Goal: Use online tool/utility

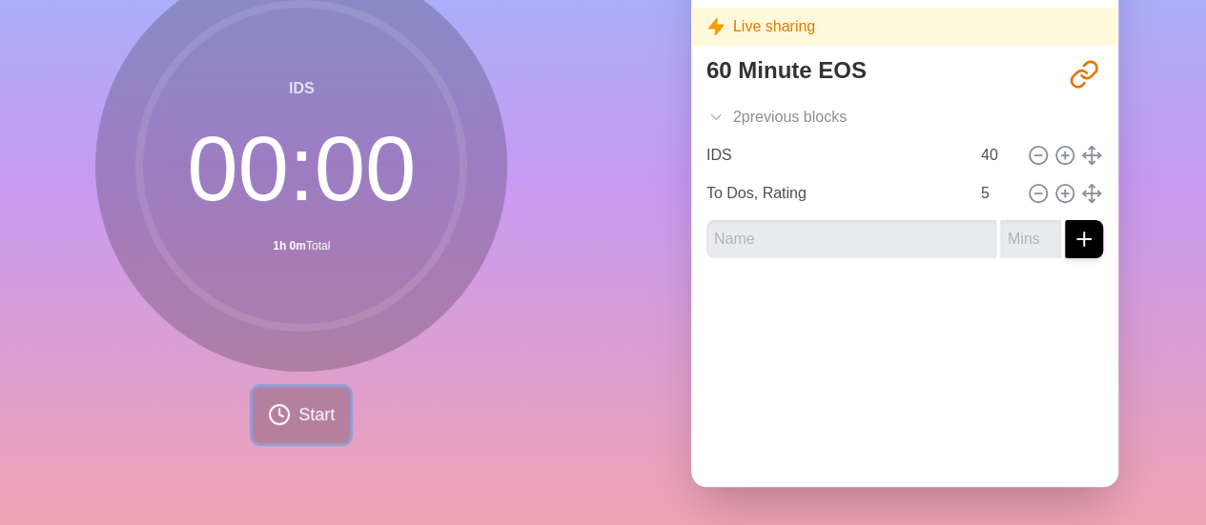
click at [284, 406] on button "Start" at bounding box center [301, 415] width 97 height 56
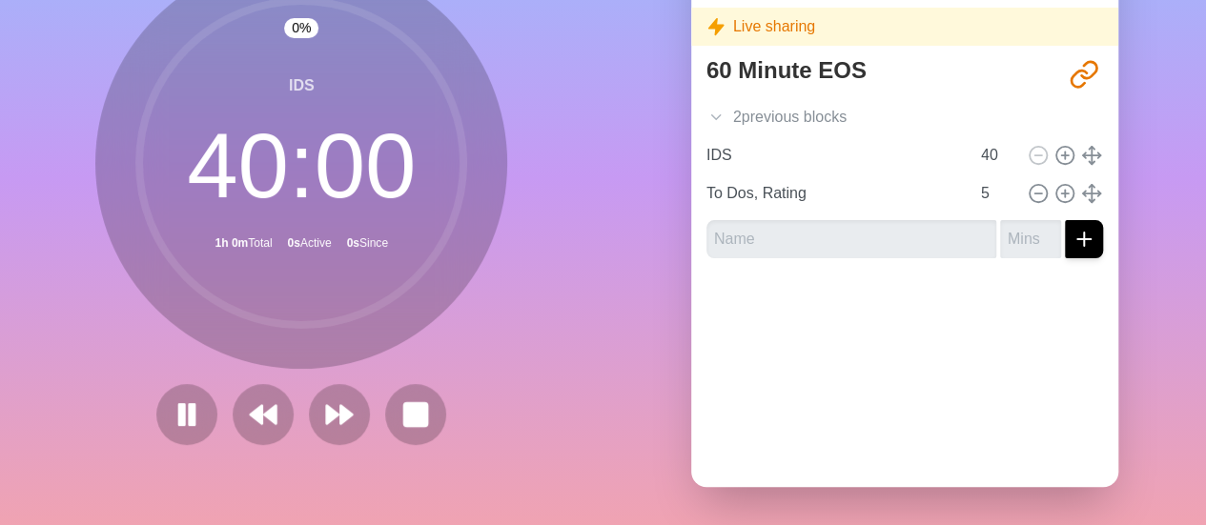
scroll to position [181, 0]
click at [258, 399] on icon at bounding box center [263, 415] width 32 height 32
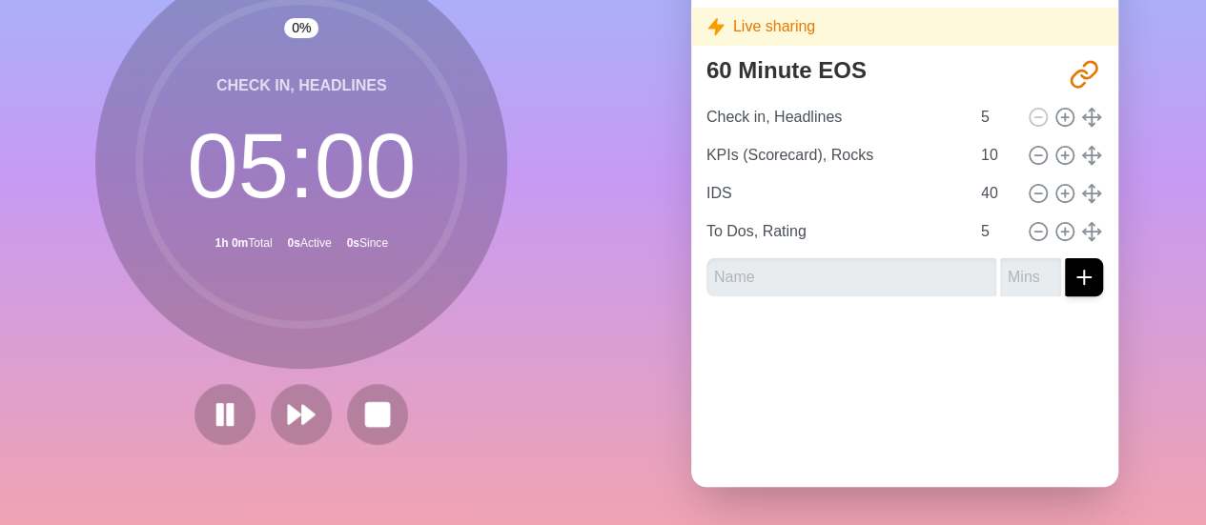
click at [258, 397] on div at bounding box center [301, 414] width 229 height 61
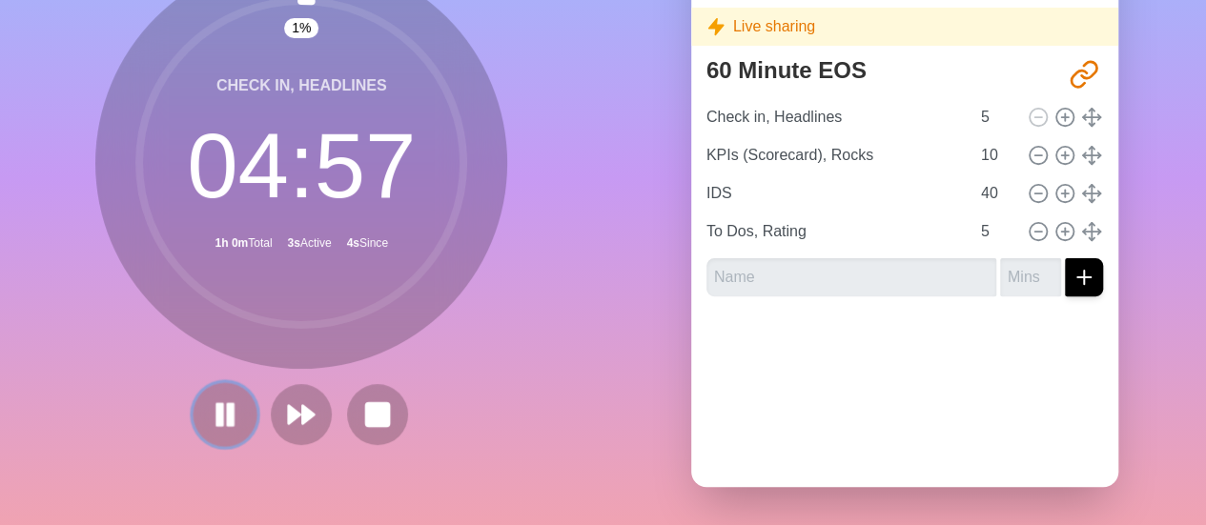
click at [219, 401] on icon at bounding box center [225, 415] width 32 height 32
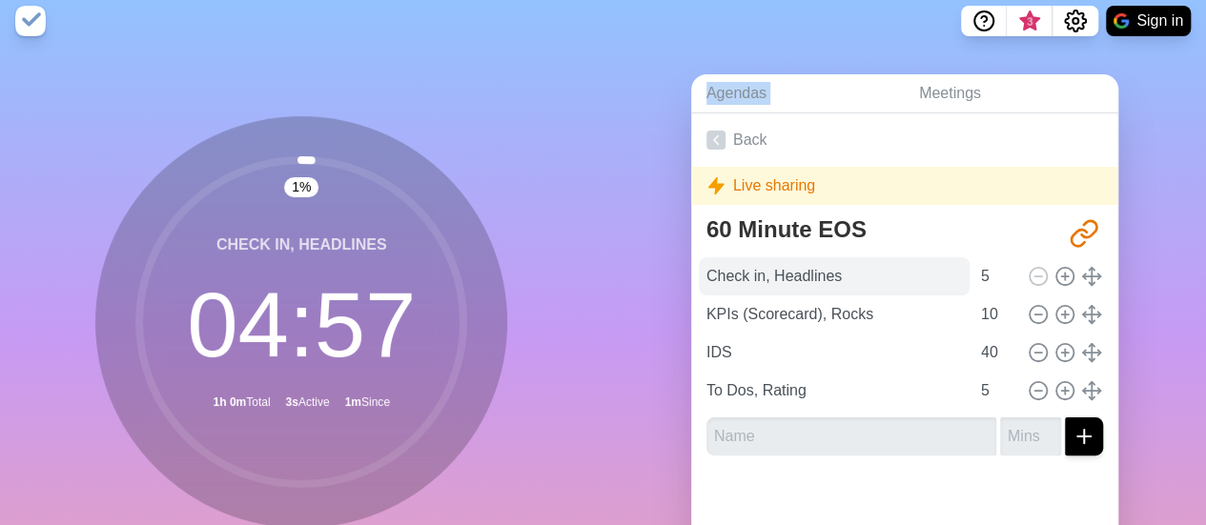
scroll to position [0, 0]
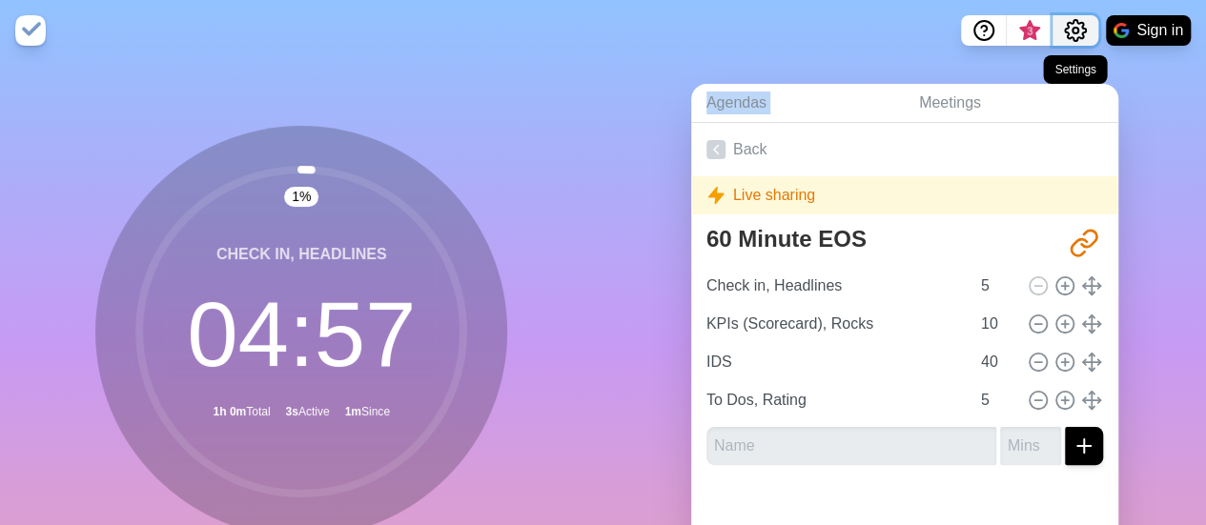
click at [1073, 32] on circle "Settings" at bounding box center [1076, 31] width 6 height 6
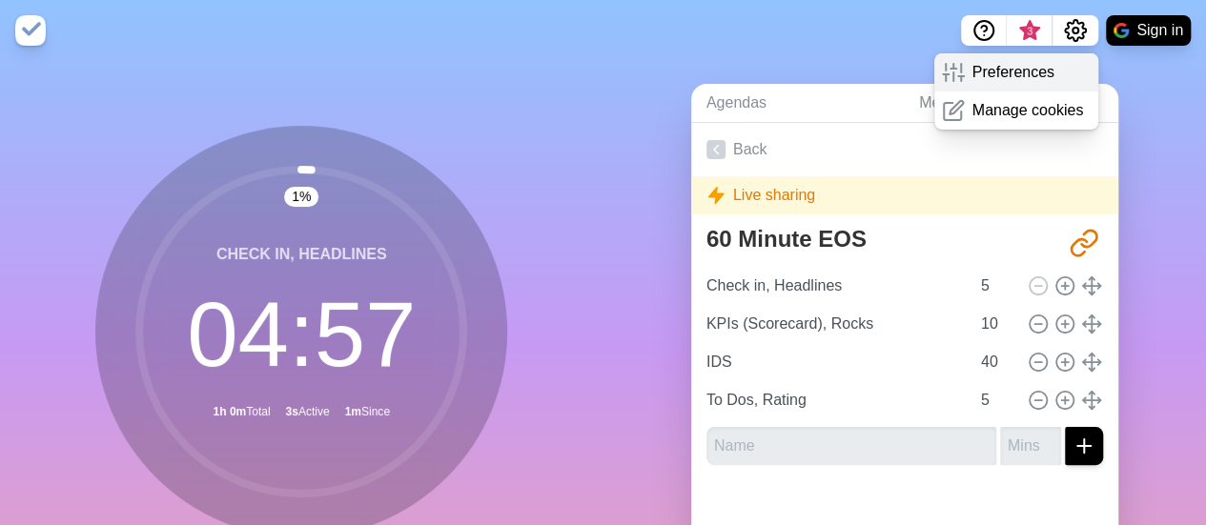
click at [1022, 64] on p "Preferences" at bounding box center [1014, 72] width 82 height 23
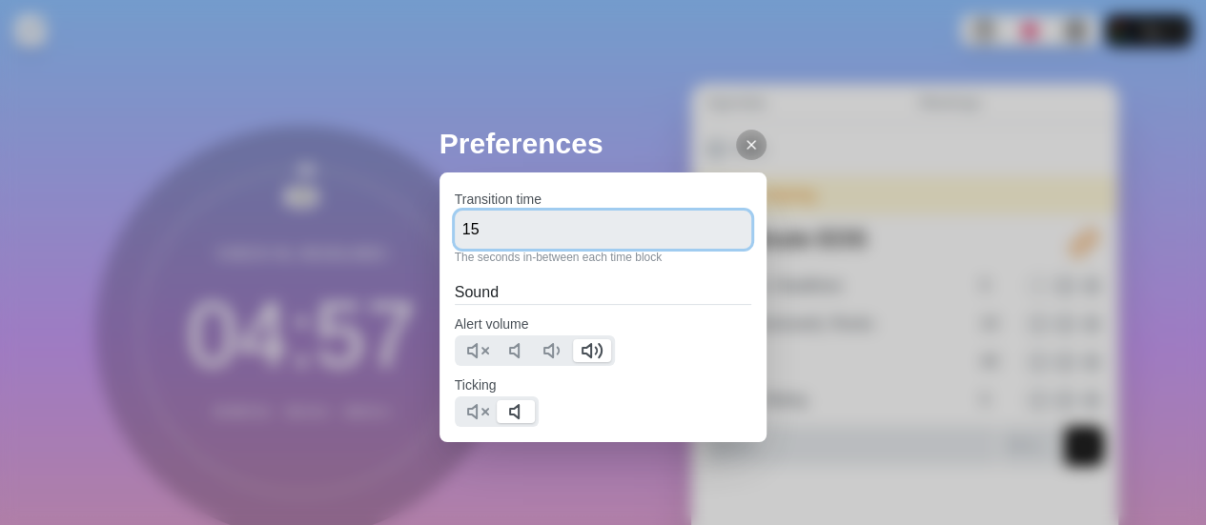
click at [479, 220] on input "15" at bounding box center [604, 230] width 298 height 38
type input "1"
type input "0"
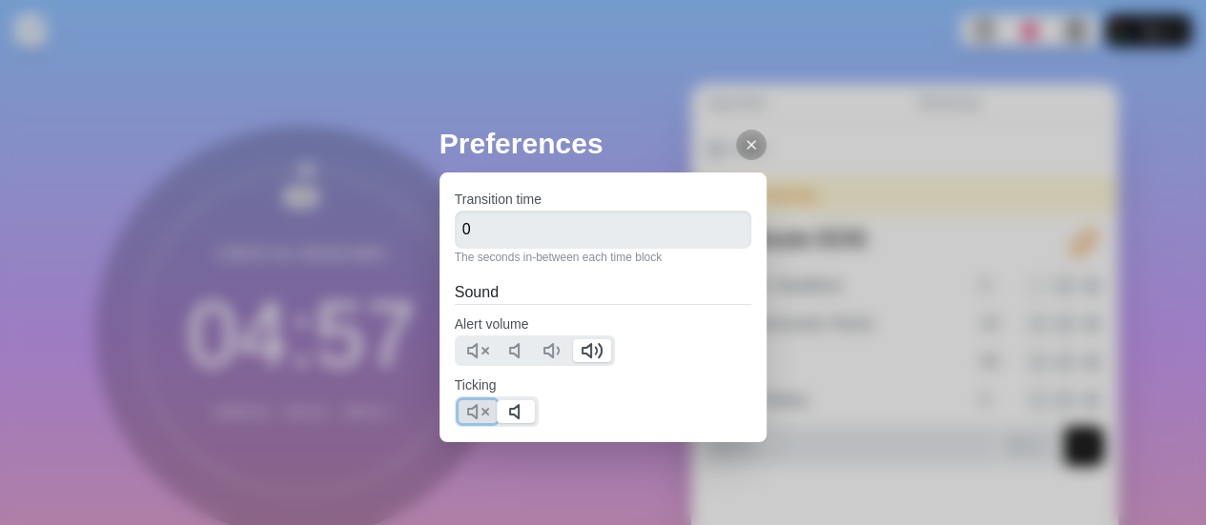
click at [480, 408] on icon at bounding box center [477, 412] width 23 height 23
click at [849, 285] on div "Preferences Transition time 0 The seconds in-between each time block Sound Aler…" at bounding box center [603, 262] width 1206 height 525
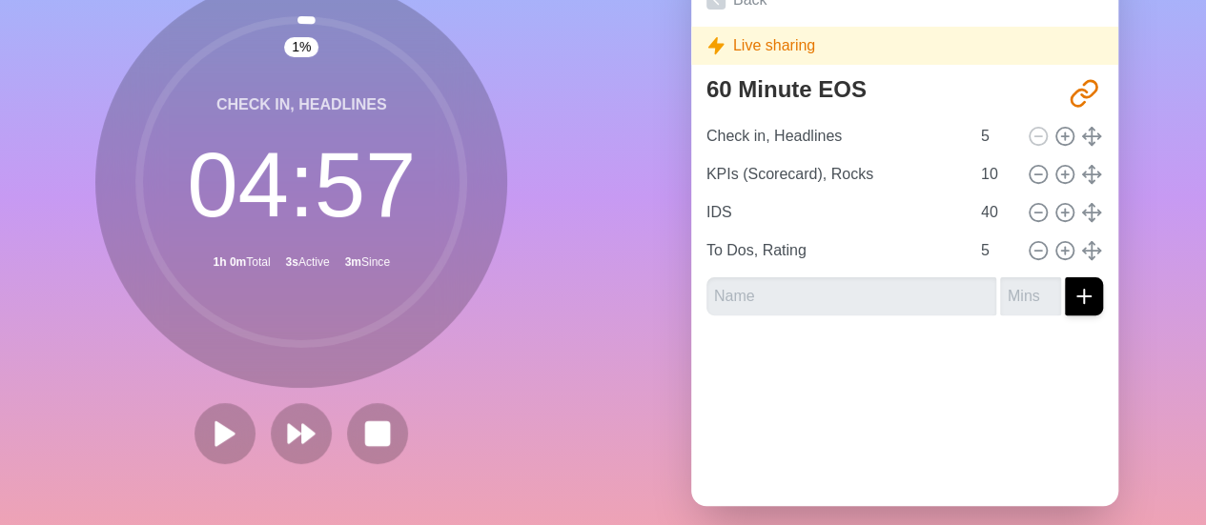
scroll to position [183, 0]
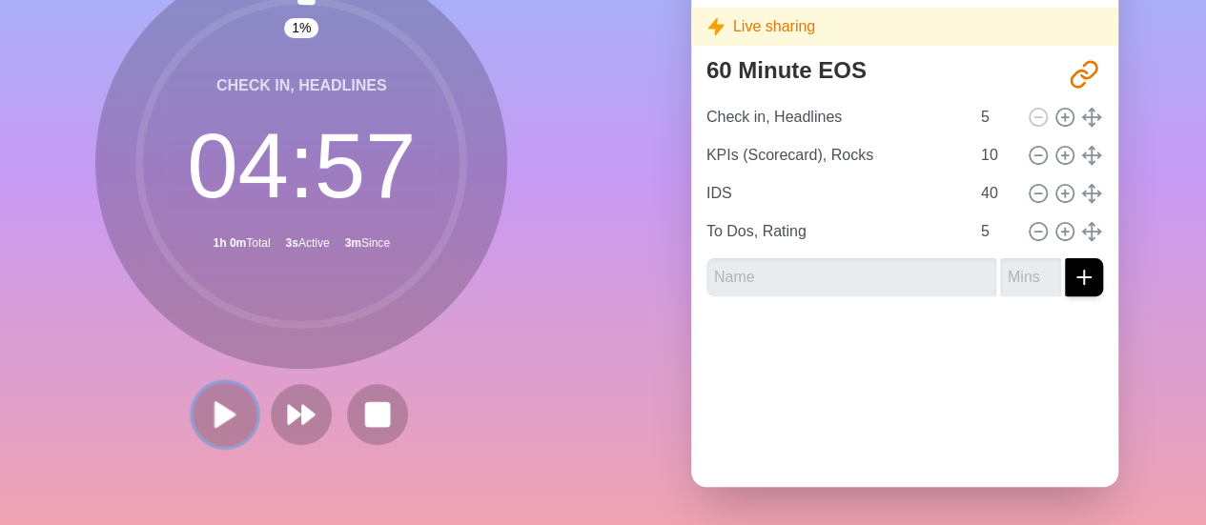
click at [216, 402] on polygon at bounding box center [225, 414] width 19 height 24
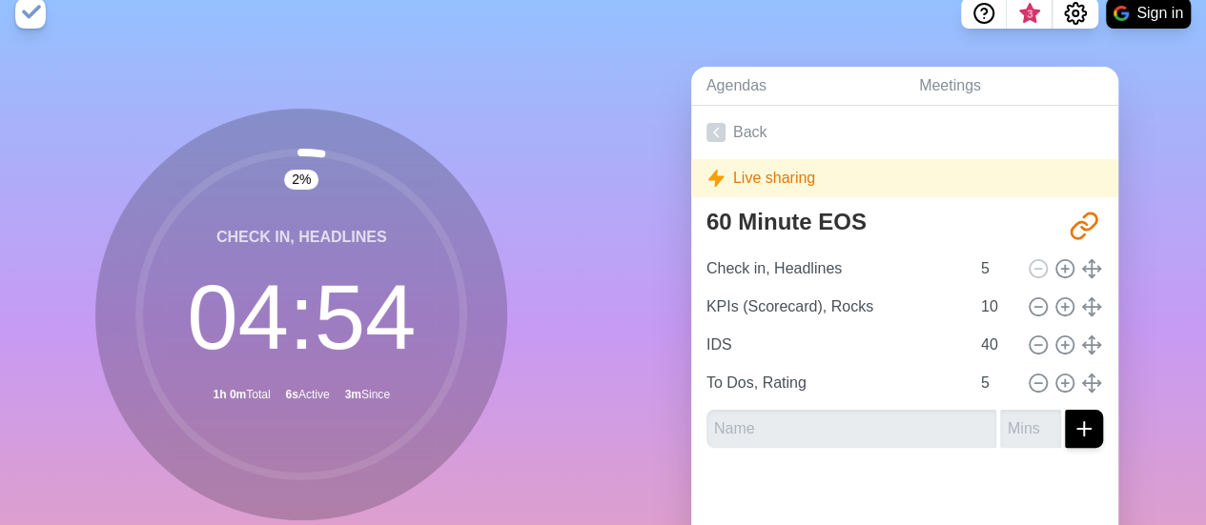
scroll to position [0, 0]
